Goal: Check status

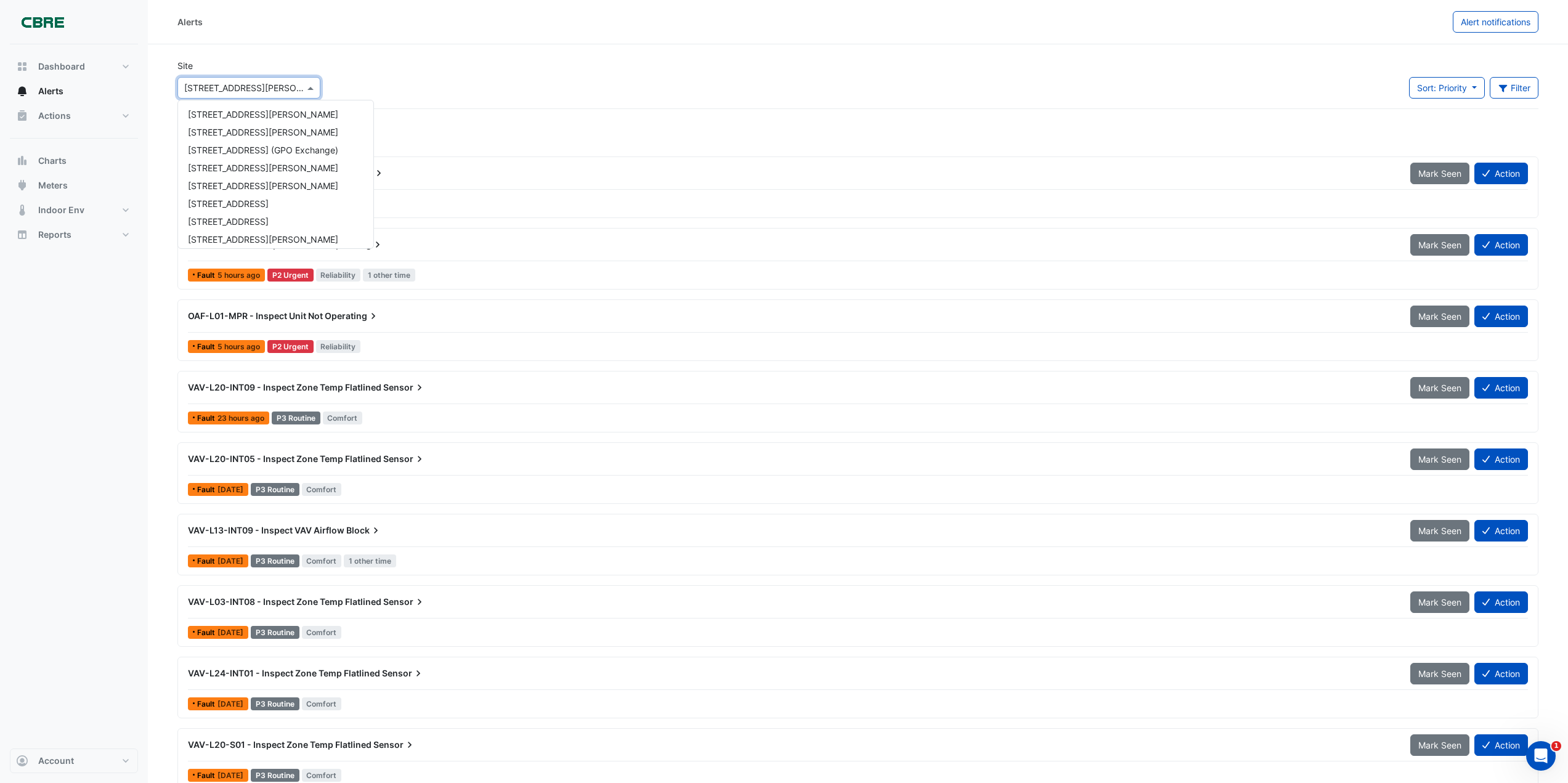
click at [211, 94] on div "× [STREET_ADDRESS][PERSON_NAME]" at bounding box center [249, 87] width 143 height 22
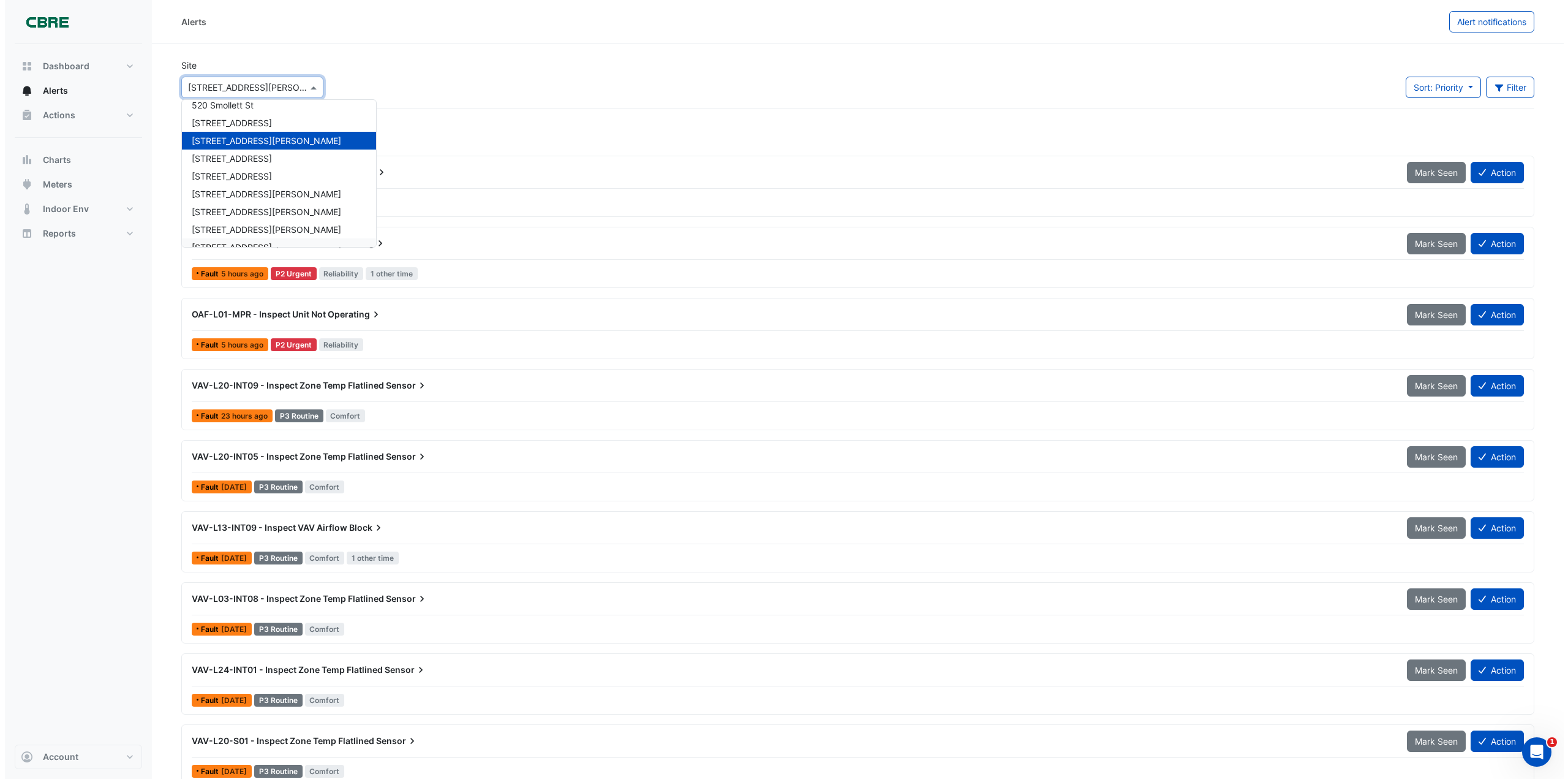
scroll to position [605, 0]
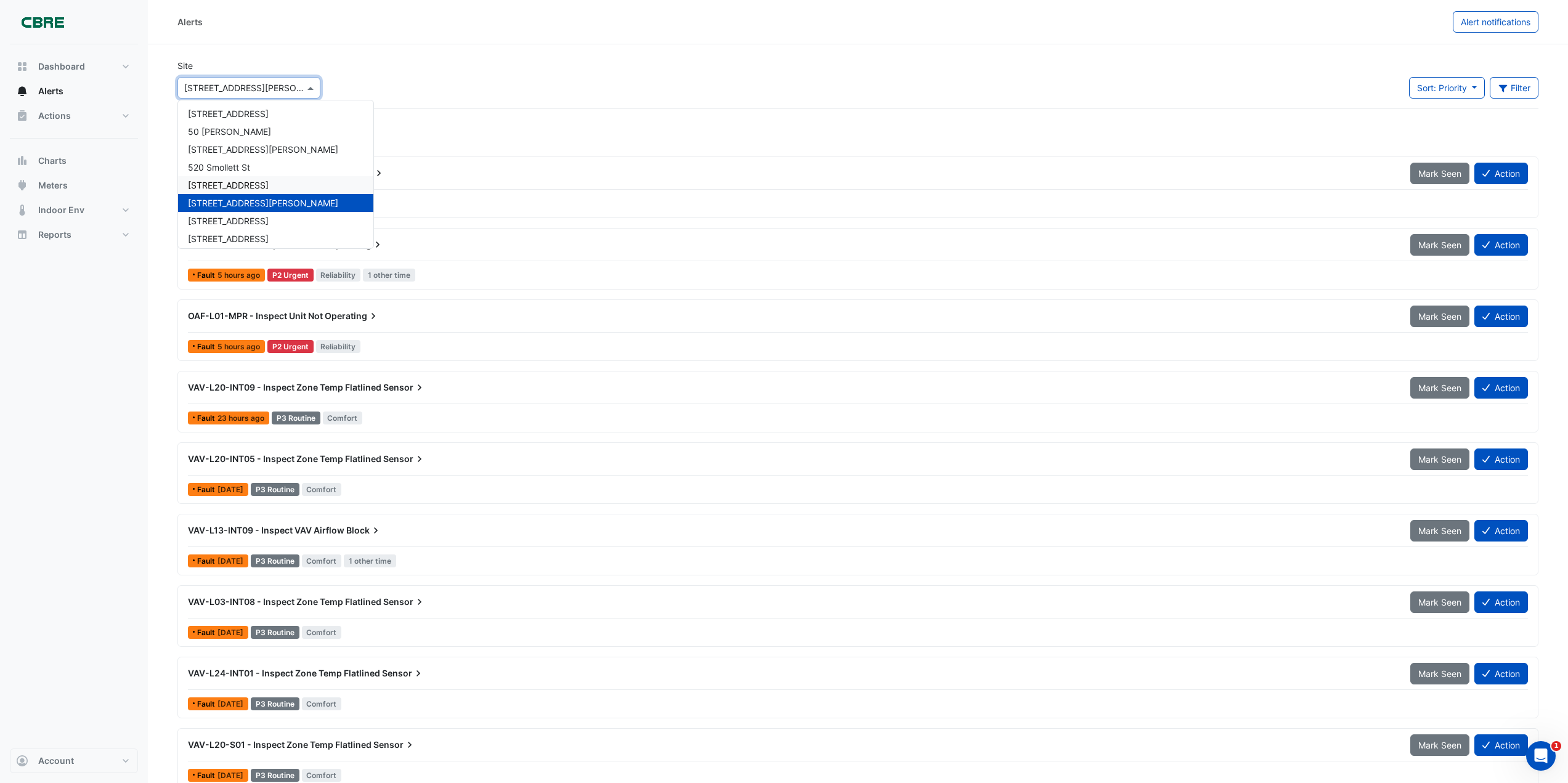
click at [214, 185] on span "[STREET_ADDRESS]" at bounding box center [228, 185] width 81 height 11
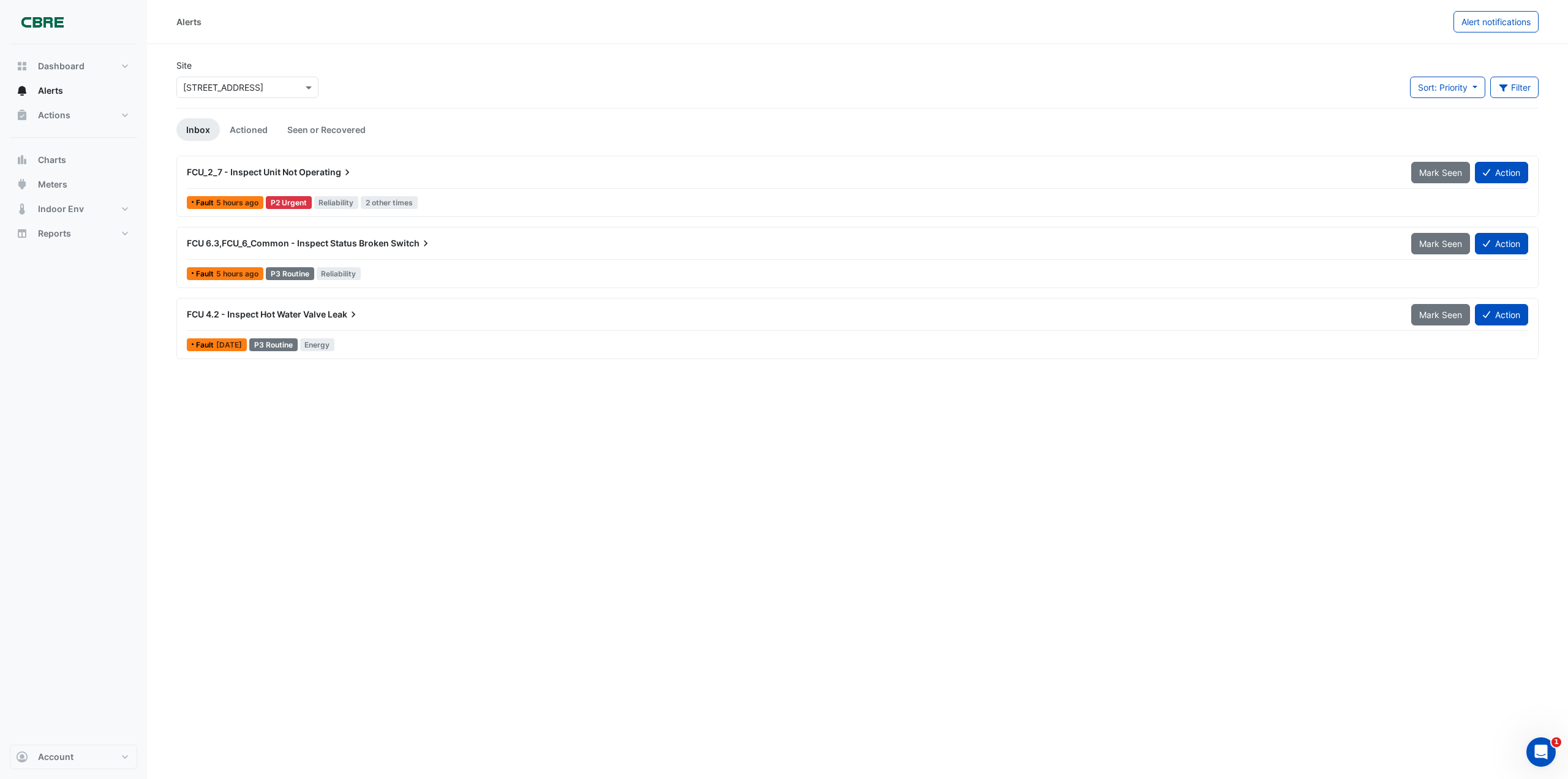
click at [263, 175] on span "FCU_2_7 - Inspect Unit Not" at bounding box center [242, 172] width 110 height 10
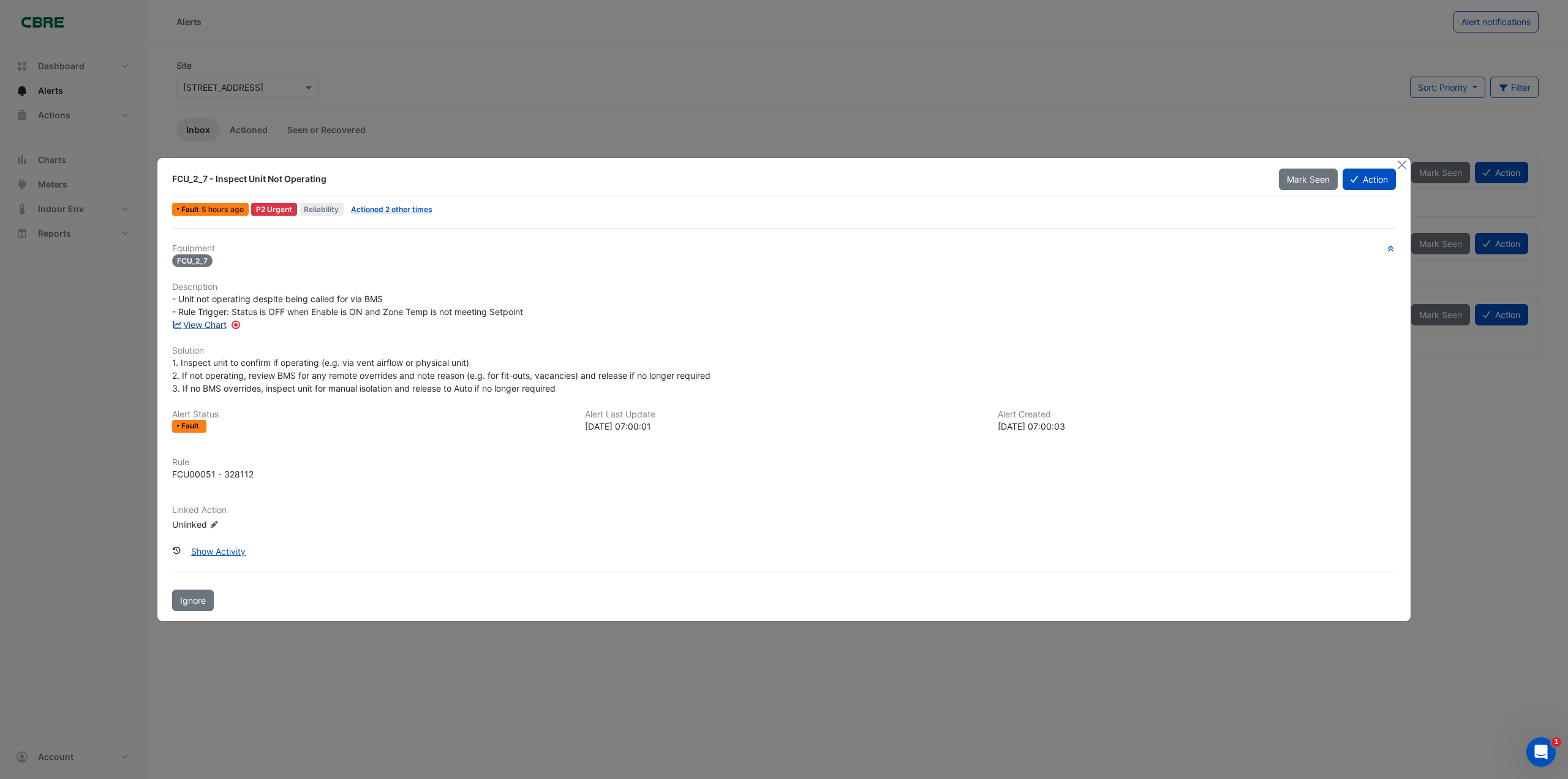
click at [203, 324] on link "View Chart" at bounding box center [199, 325] width 55 height 10
